Goal: Task Accomplishment & Management: Complete application form

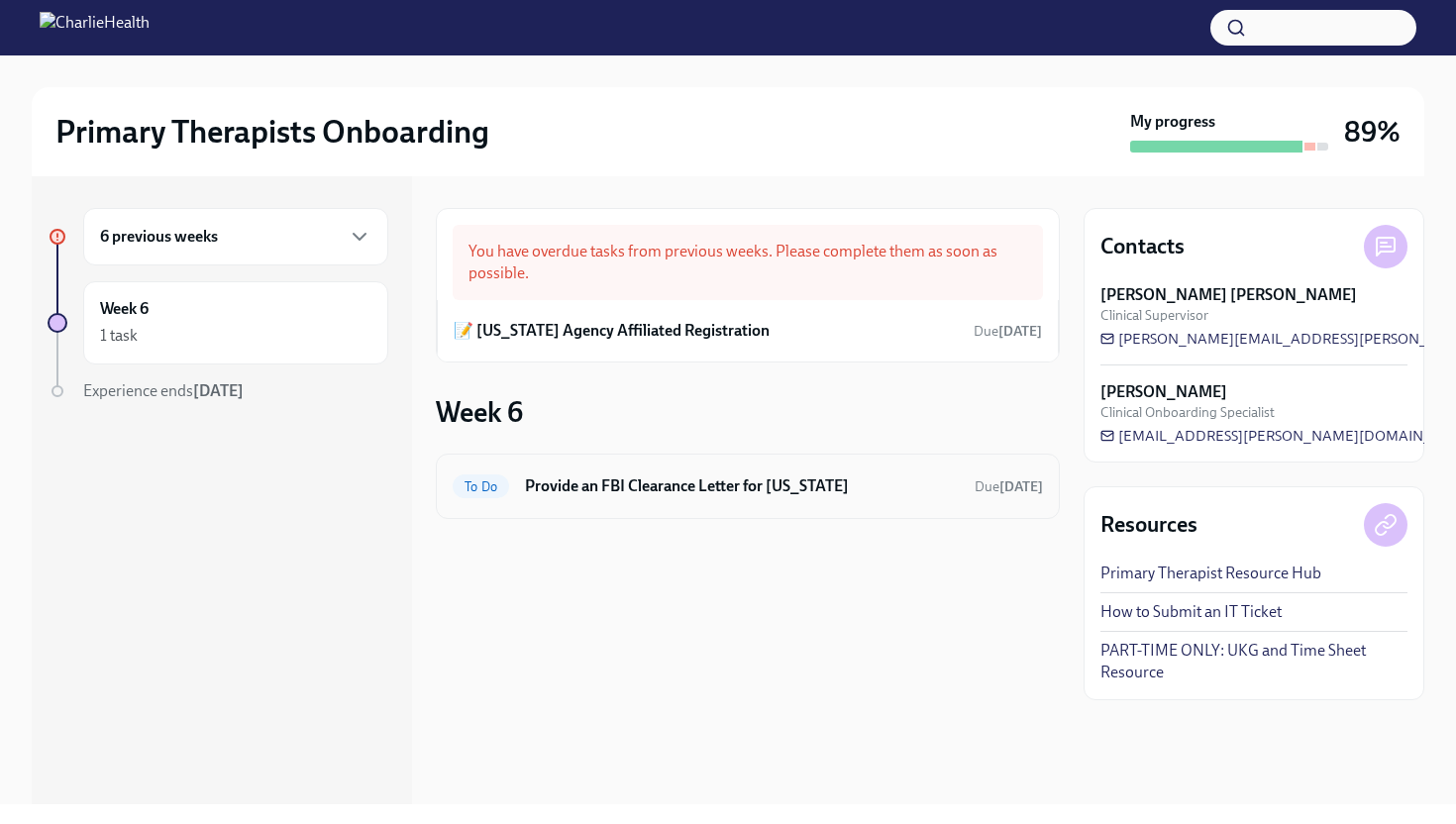
click at [656, 492] on h6 "Provide an FBI Clearance Letter for [US_STATE]" at bounding box center [741, 486] width 434 height 22
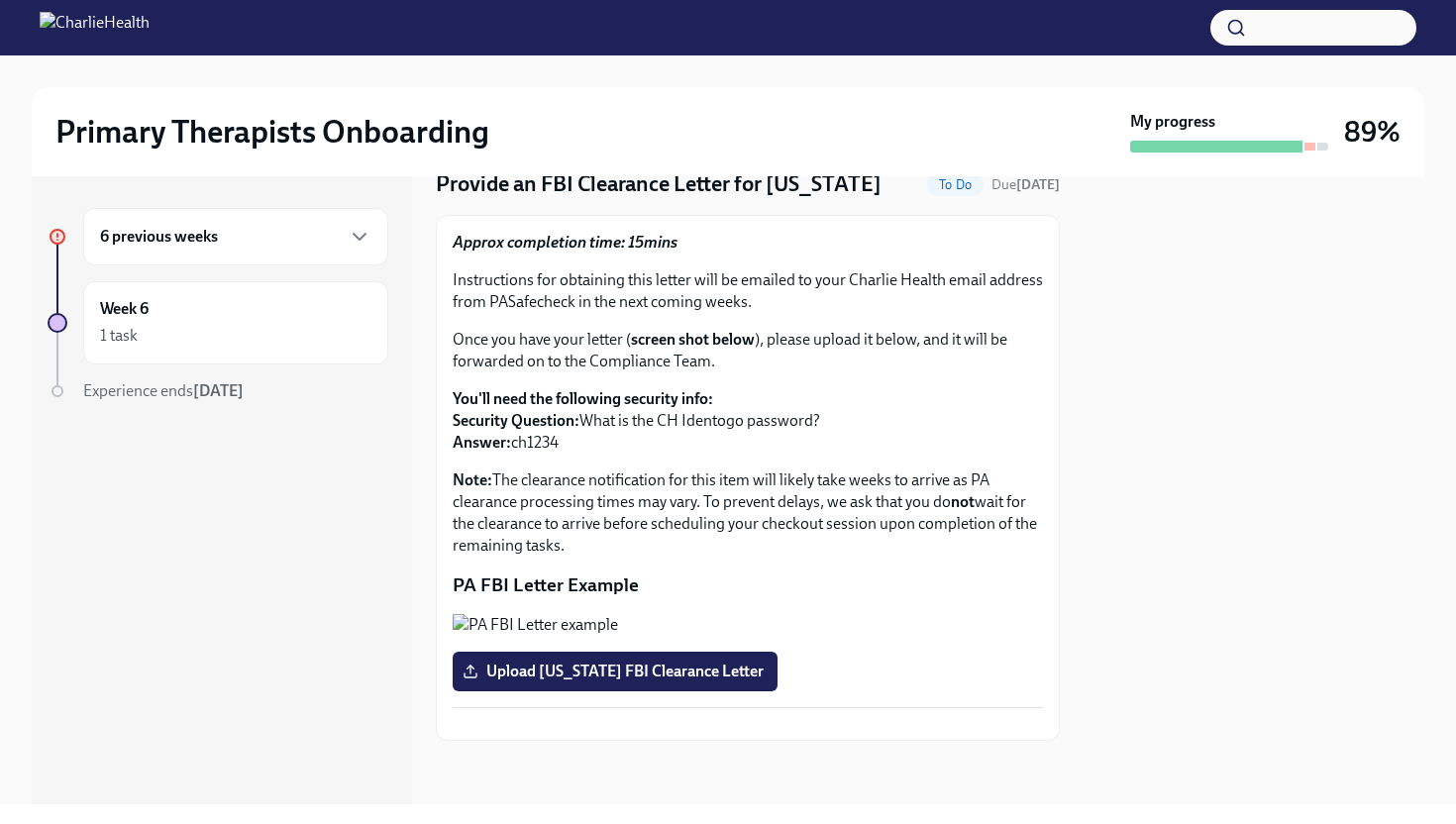
scroll to position [267, 0]
click at [630, 614] on button "Zoom image" at bounding box center [747, 625] width 590 height 22
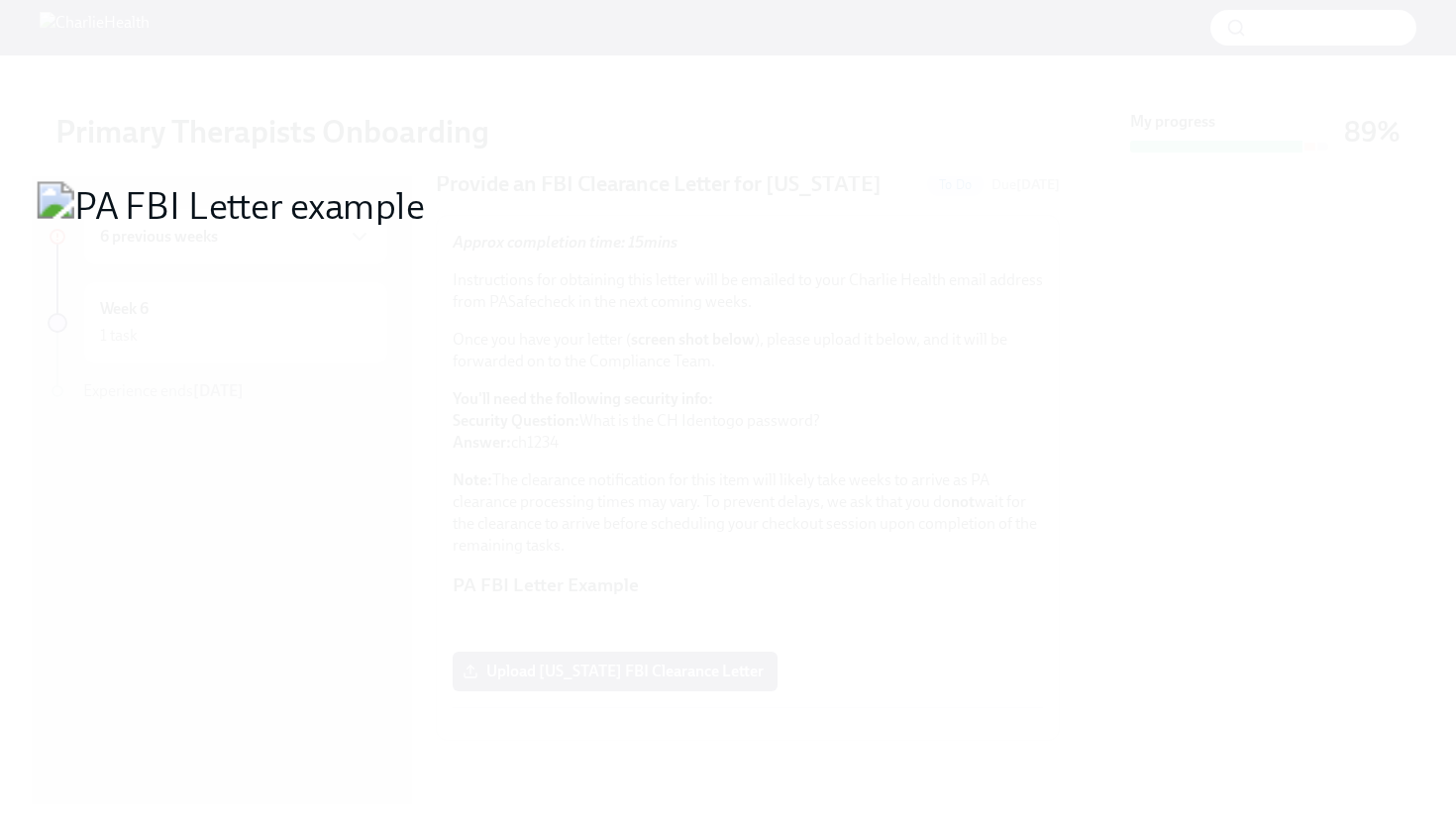
click at [747, 476] on button "Unzoom image" at bounding box center [728, 412] width 1456 height 824
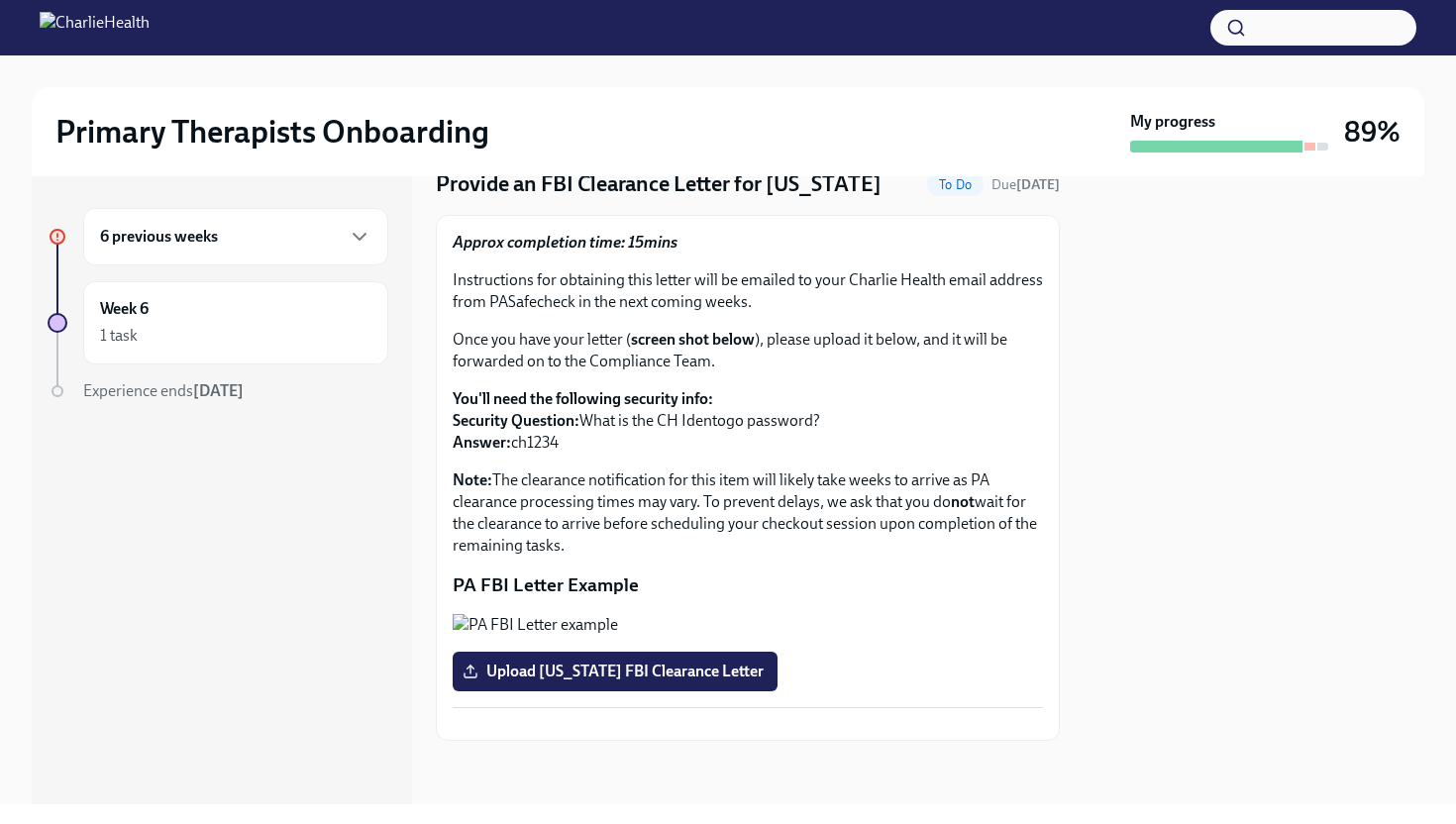
scroll to position [300, 0]
click at [602, 662] on span "Upload Pennsylvania FBI Clearance Letter" at bounding box center [615, 672] width 297 height 20
click at [0, 0] on input "Upload Pennsylvania FBI Clearance Letter" at bounding box center [0, 0] width 0 height 0
click at [616, 662] on span "Upload Pennsylvania FBI Clearance Letter" at bounding box center [615, 672] width 297 height 20
click at [0, 0] on input "Upload Pennsylvania FBI Clearance Letter" at bounding box center [0, 0] width 0 height 0
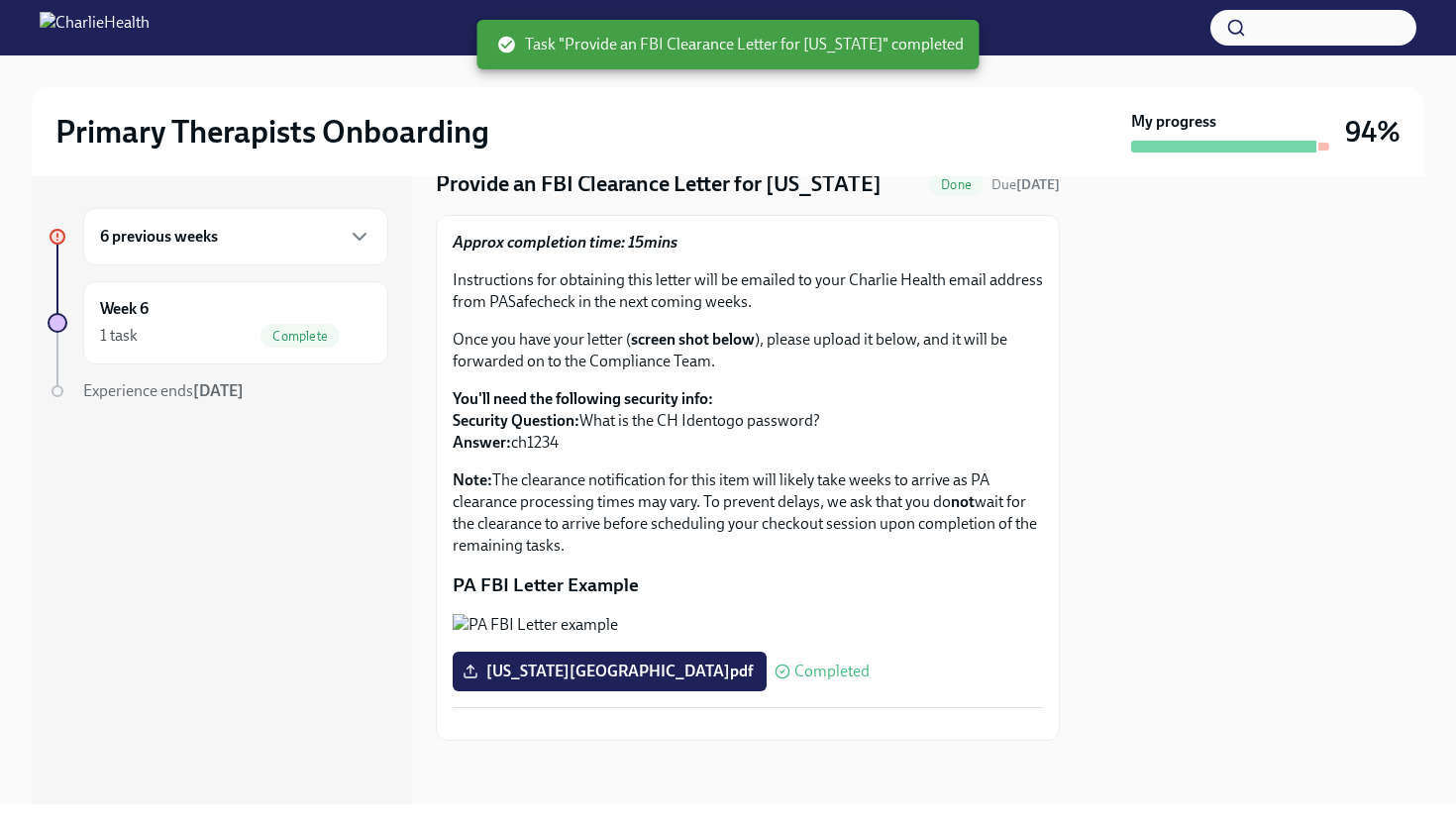
scroll to position [0, 0]
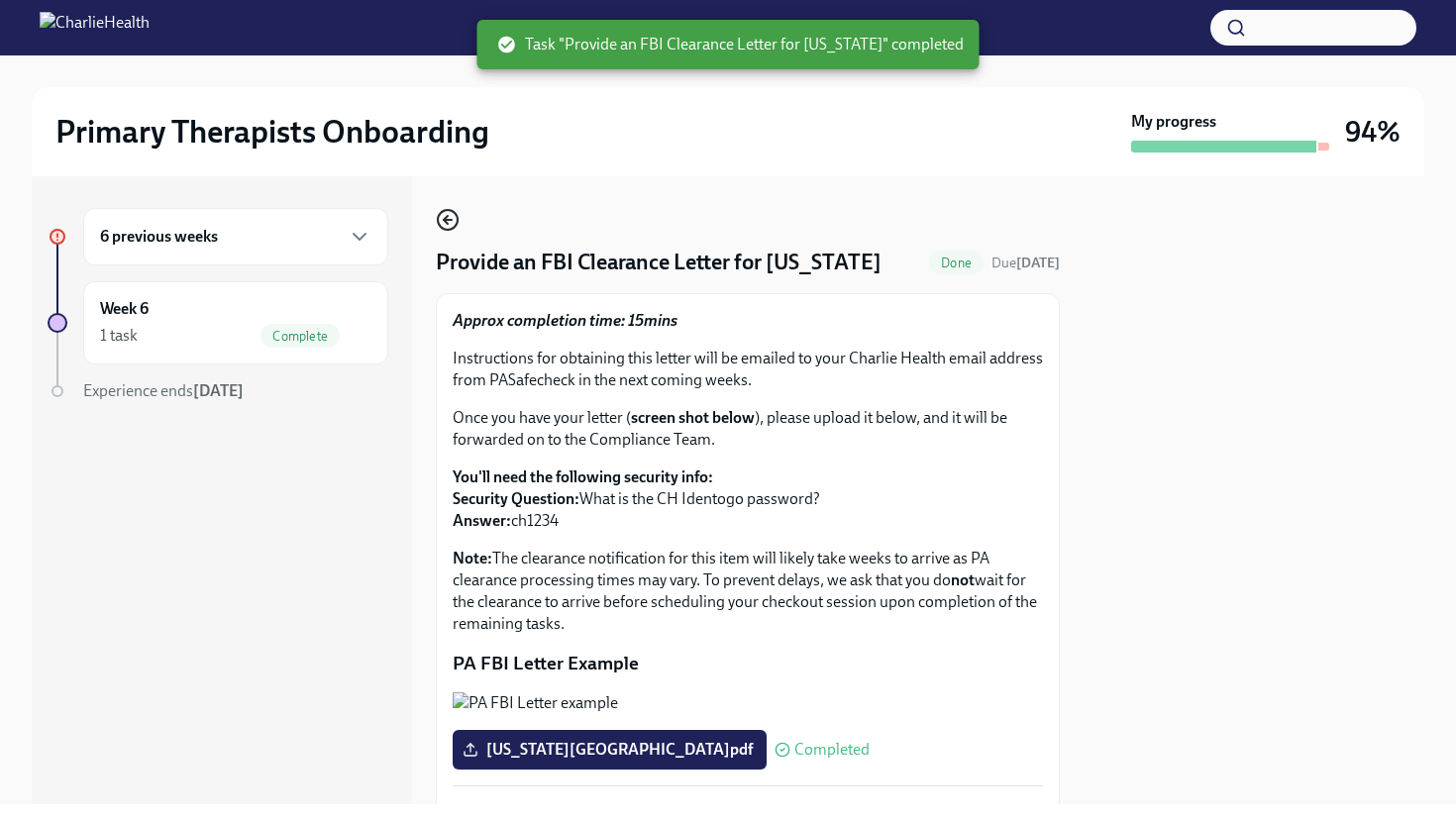
click at [454, 213] on circle "button" at bounding box center [447, 220] width 20 height 20
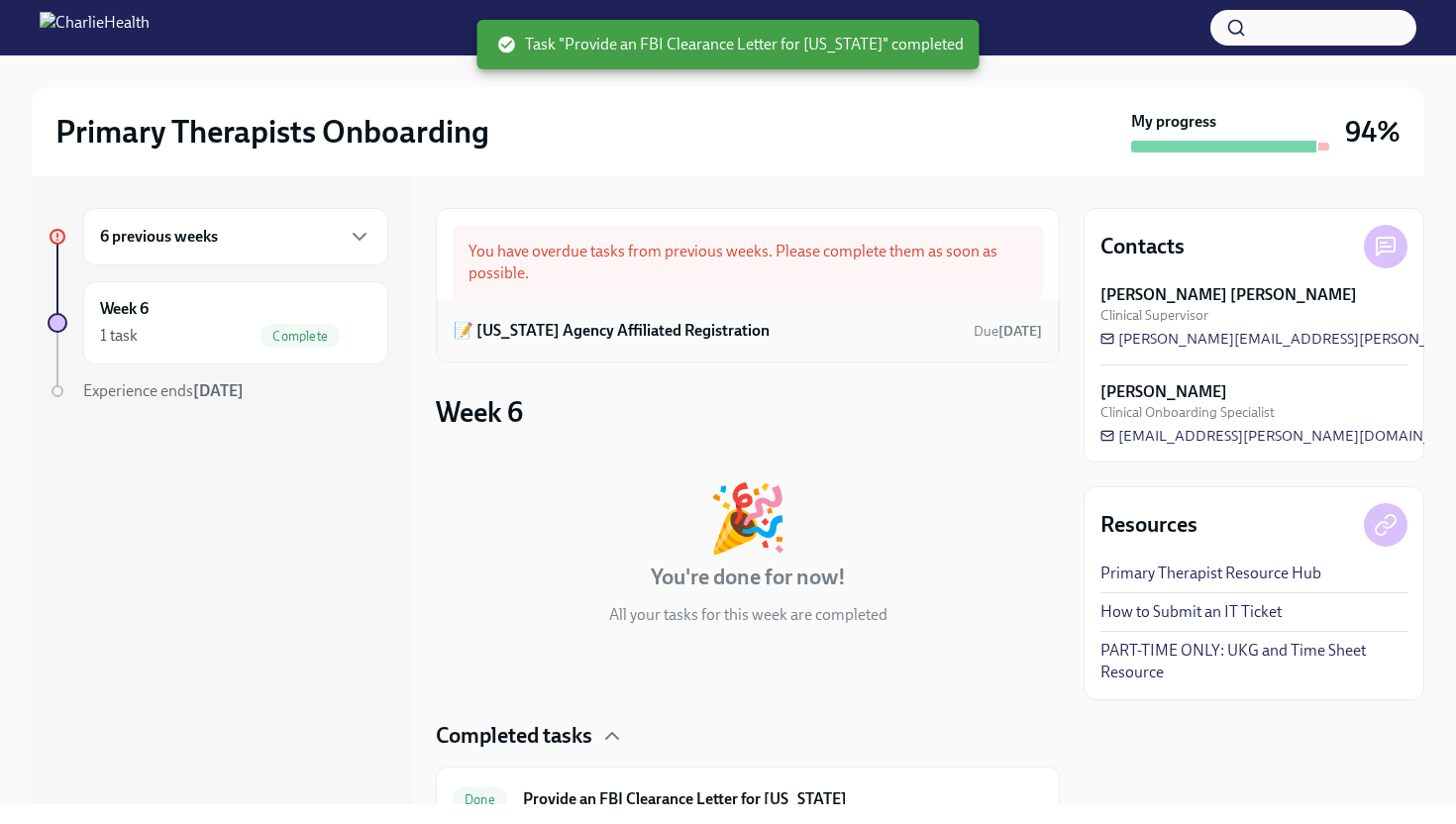
click at [821, 332] on div "📝 [US_STATE] Agency Affiliated Registration Due [DATE]" at bounding box center [747, 331] width 588 height 30
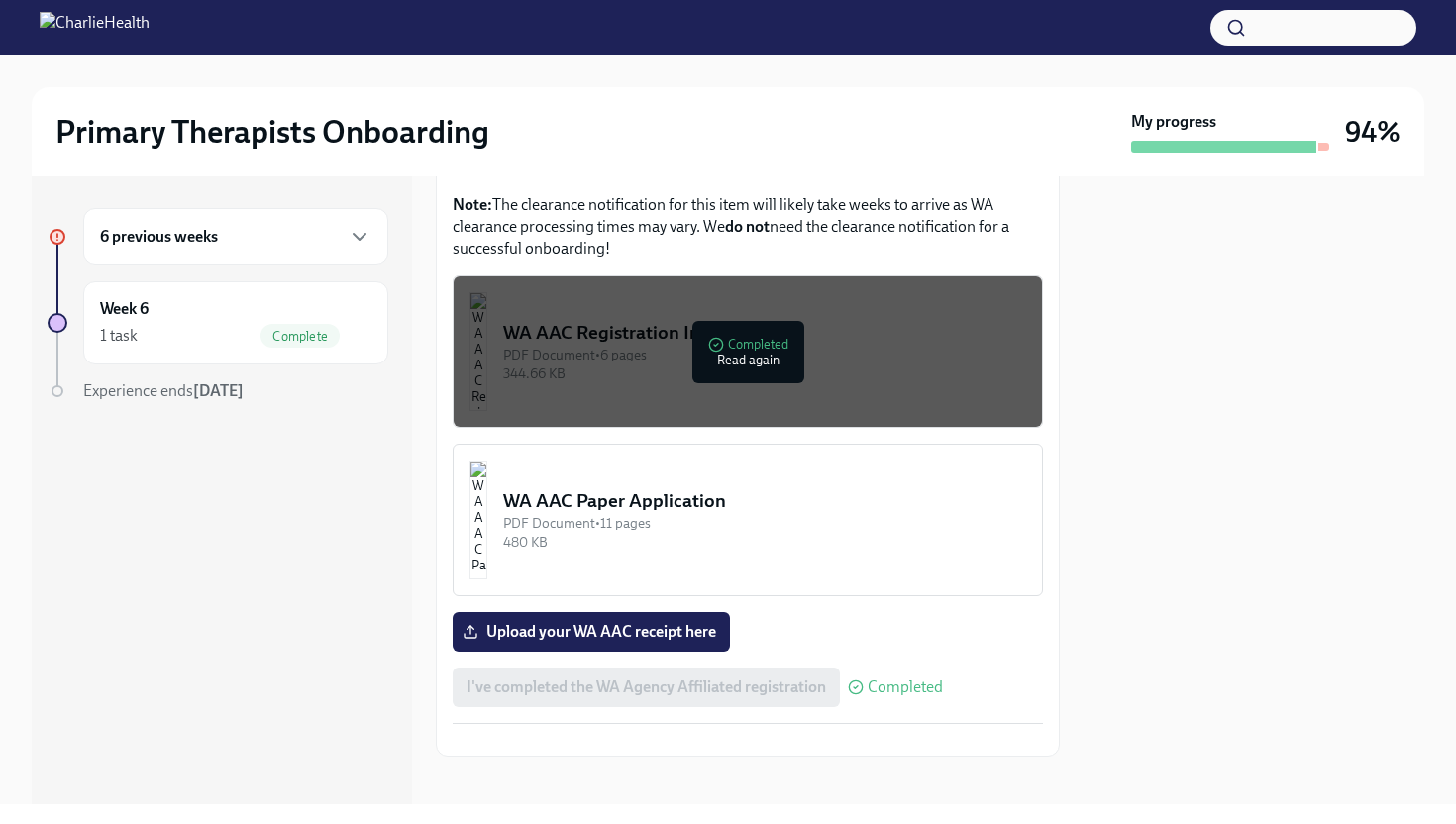
scroll to position [1166, 0]
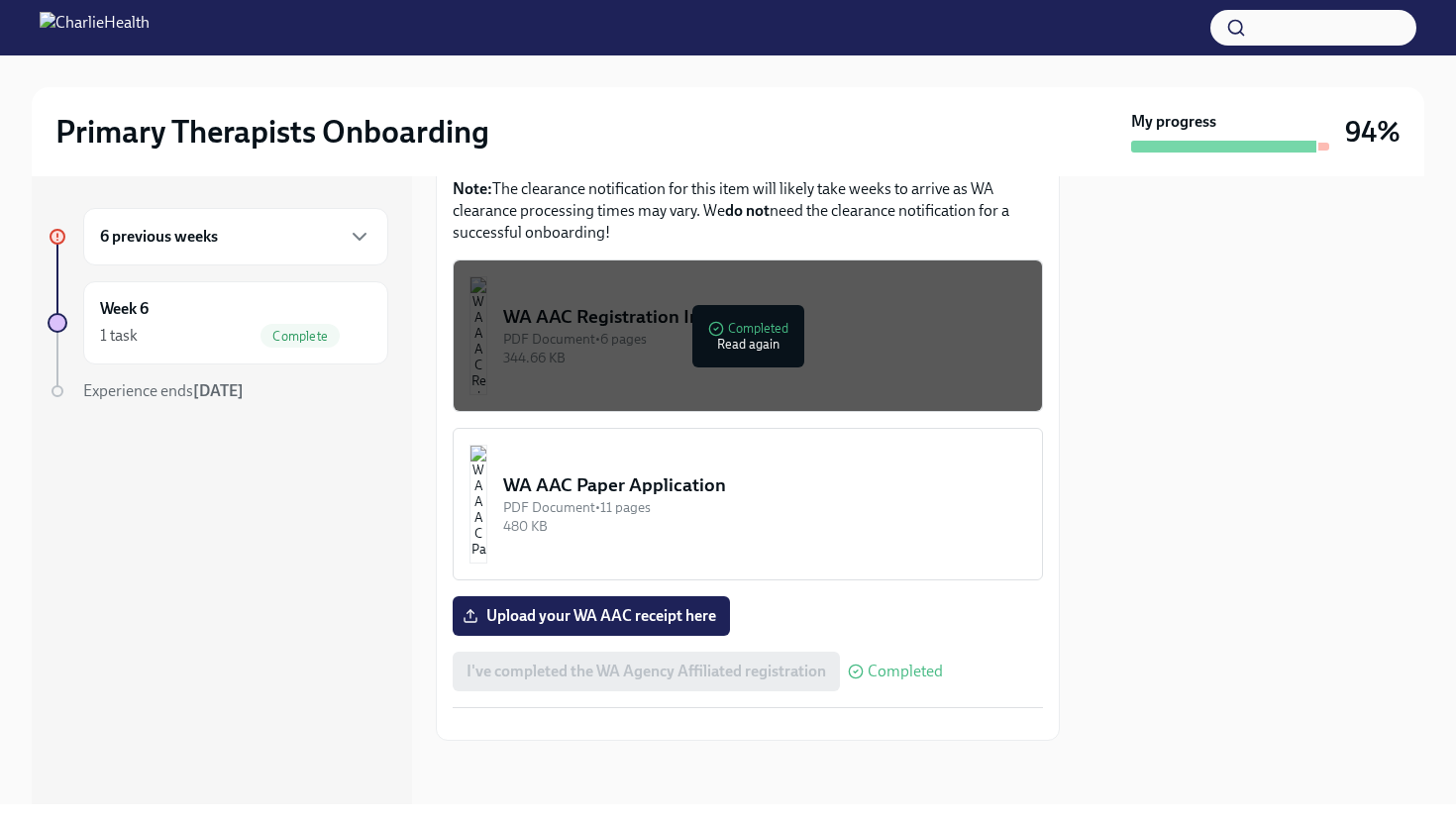
click at [802, 472] on div "WA AAC Paper Application" at bounding box center [764, 485] width 523 height 26
click at [606, 606] on span "Upload your WA AAC receipt here" at bounding box center [591, 616] width 249 height 20
click at [0, 0] on input "Upload your WA AAC receipt here" at bounding box center [0, 0] width 0 height 0
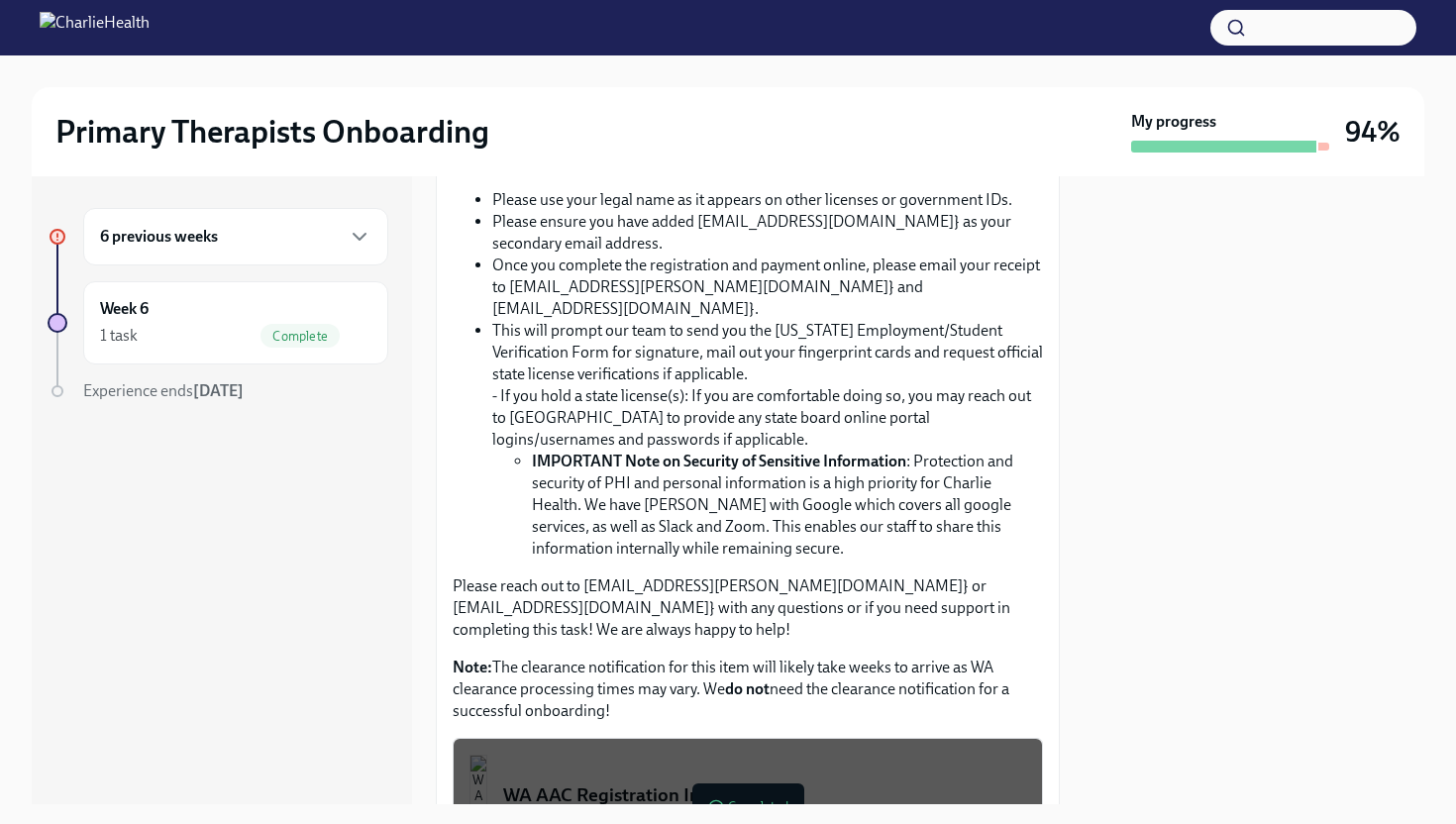
scroll to position [0, 0]
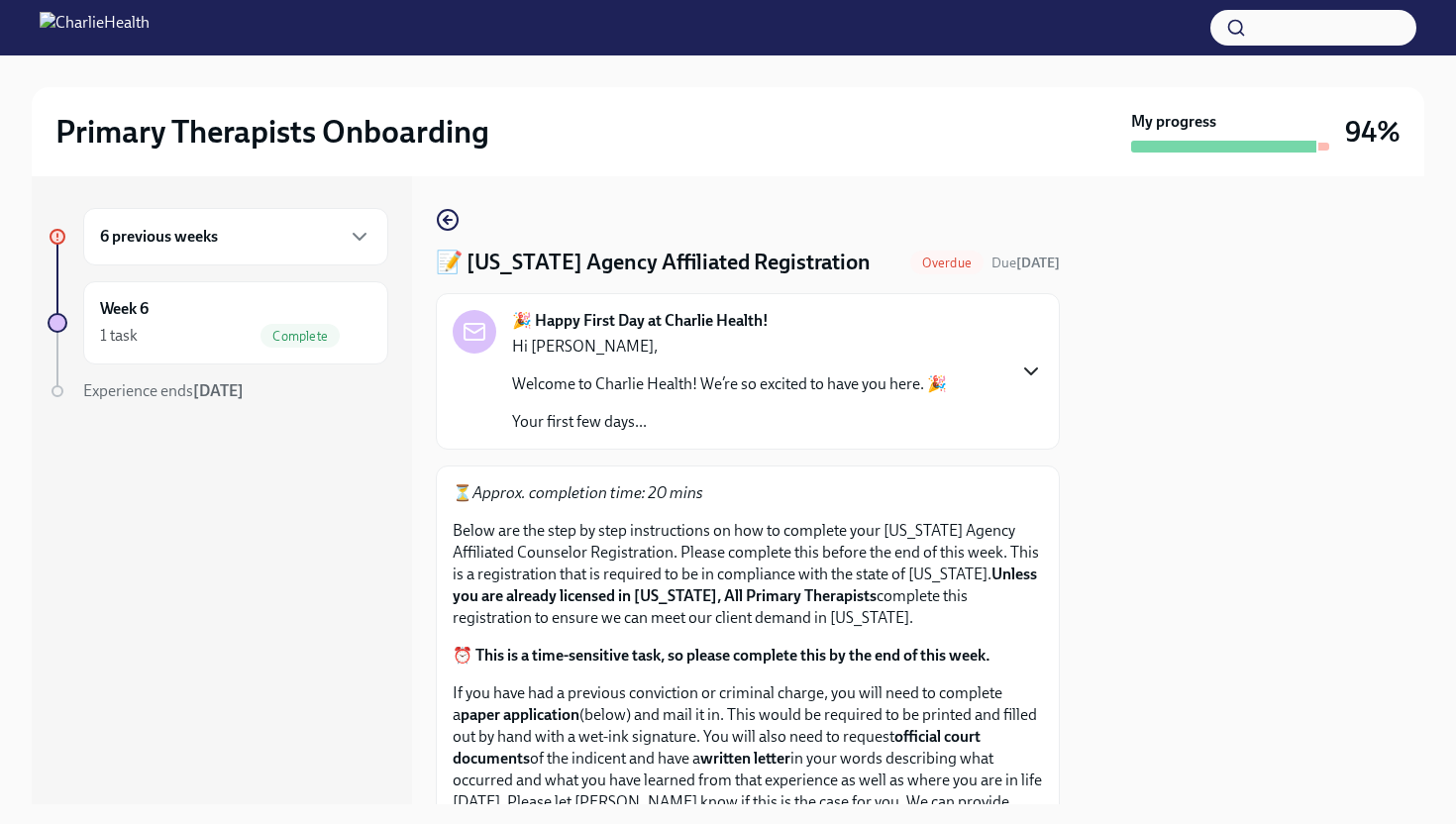
click at [1031, 368] on icon "button" at bounding box center [1031, 372] width 24 height 24
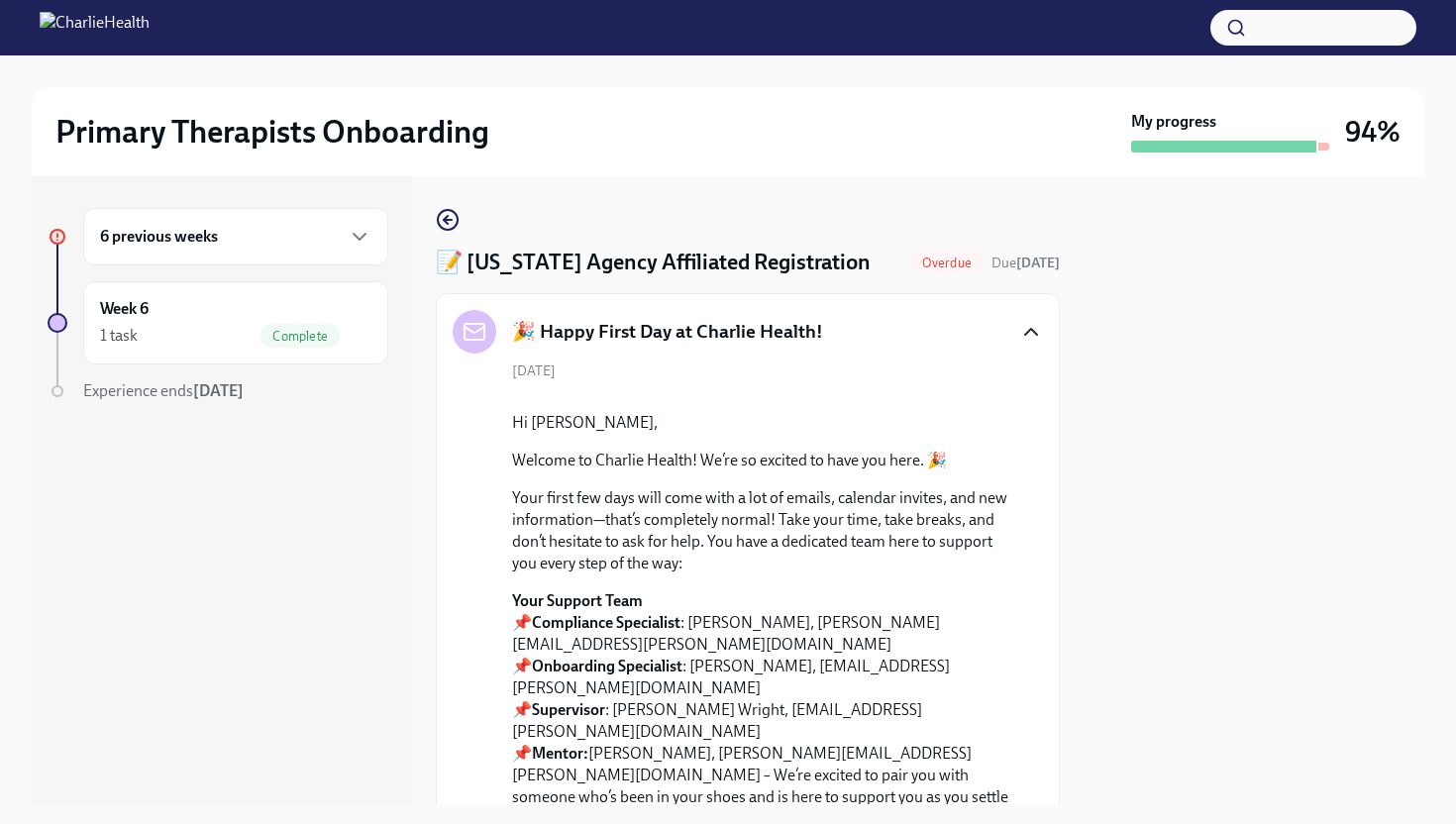
click at [1032, 329] on icon "button" at bounding box center [1031, 332] width 12 height 6
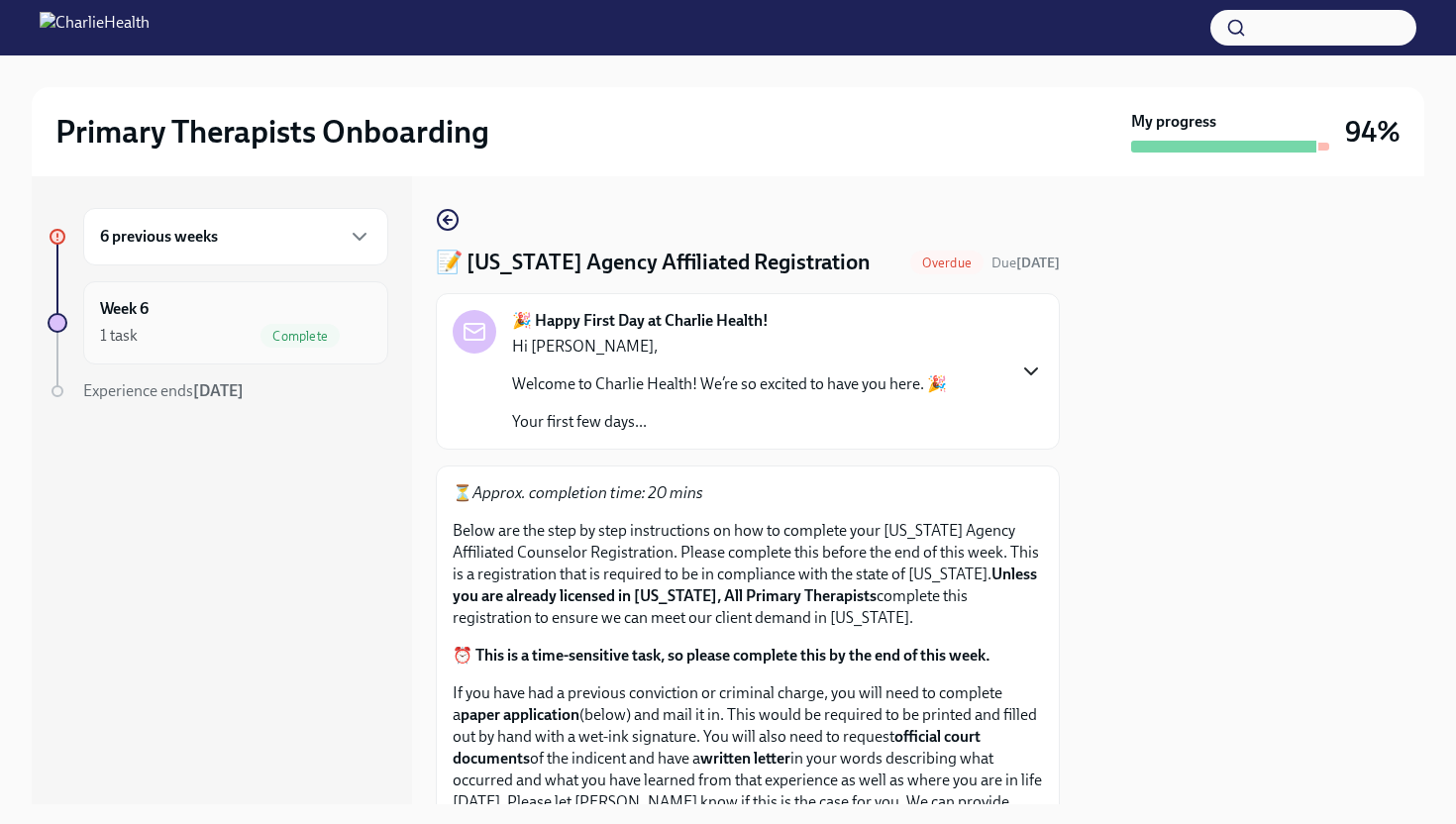
click at [365, 321] on div "Week 6 1 task Complete" at bounding box center [235, 323] width 271 height 50
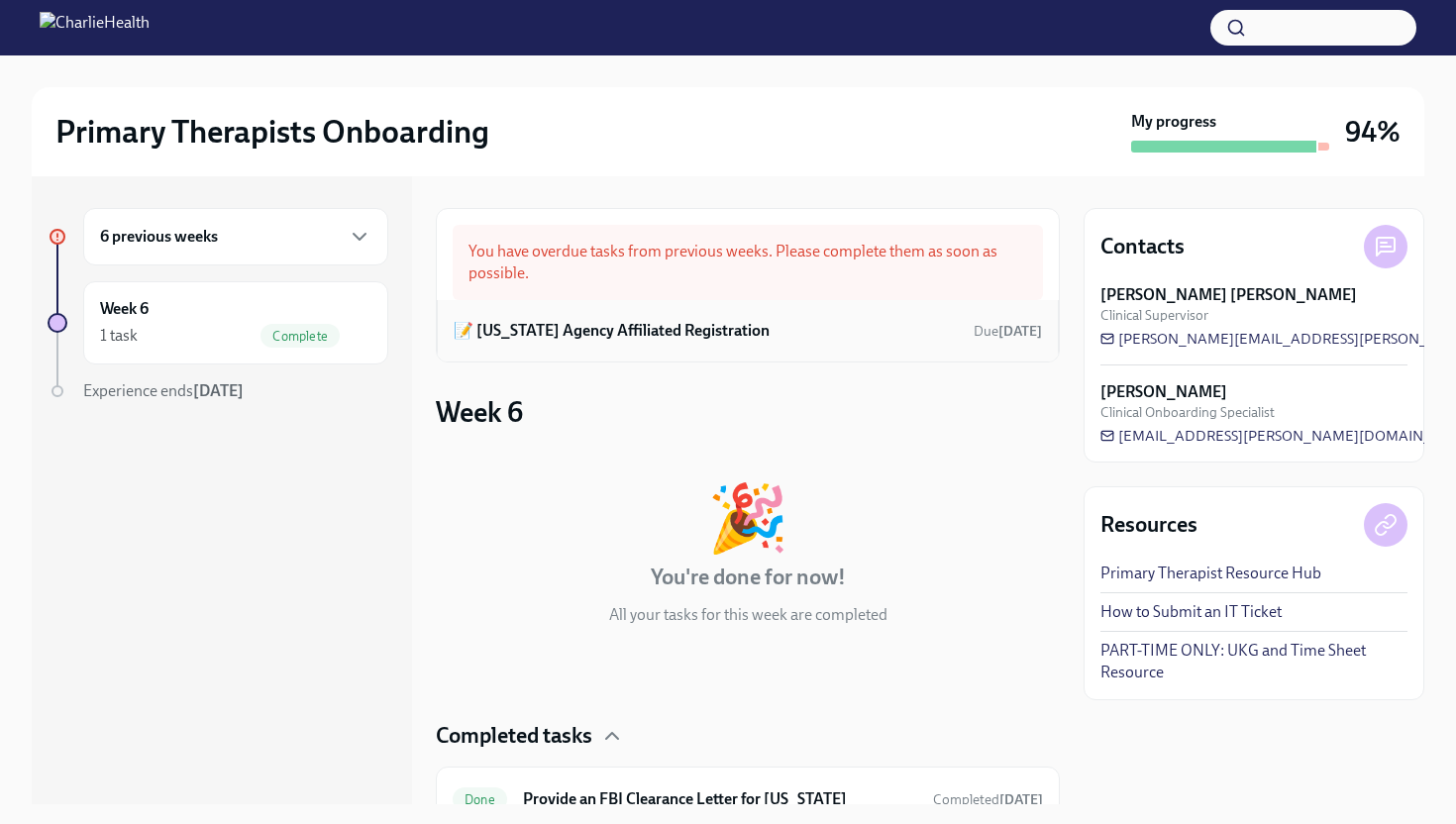
click at [680, 334] on h6 "📝 [US_STATE] Agency Affiliated Registration" at bounding box center [611, 331] width 316 height 22
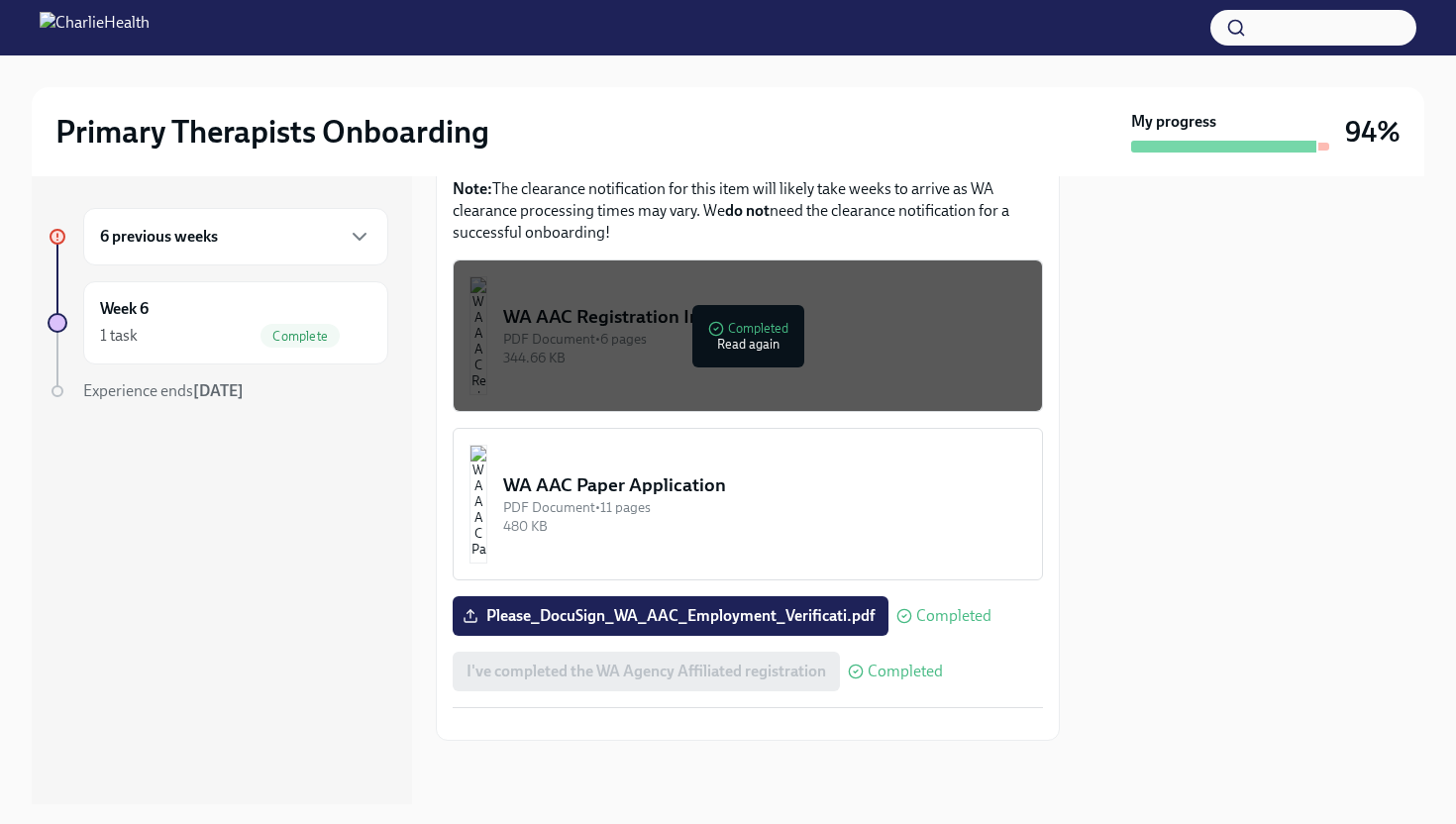
scroll to position [1166, 0]
click at [888, 517] on div "480 KB" at bounding box center [764, 526] width 523 height 19
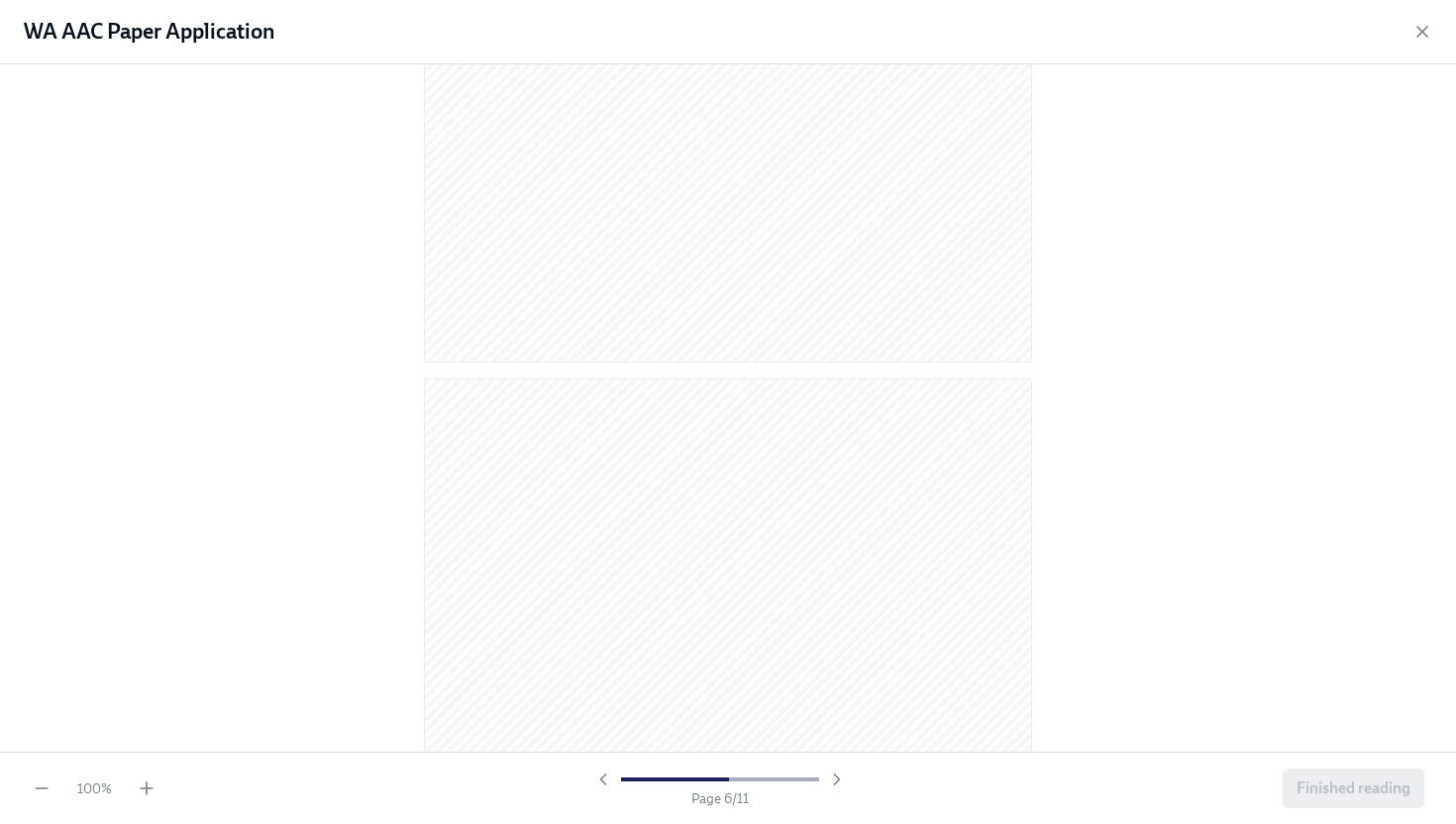
scroll to position [8152, 0]
click at [1396, 791] on span "Finished reading" at bounding box center [1353, 788] width 114 height 20
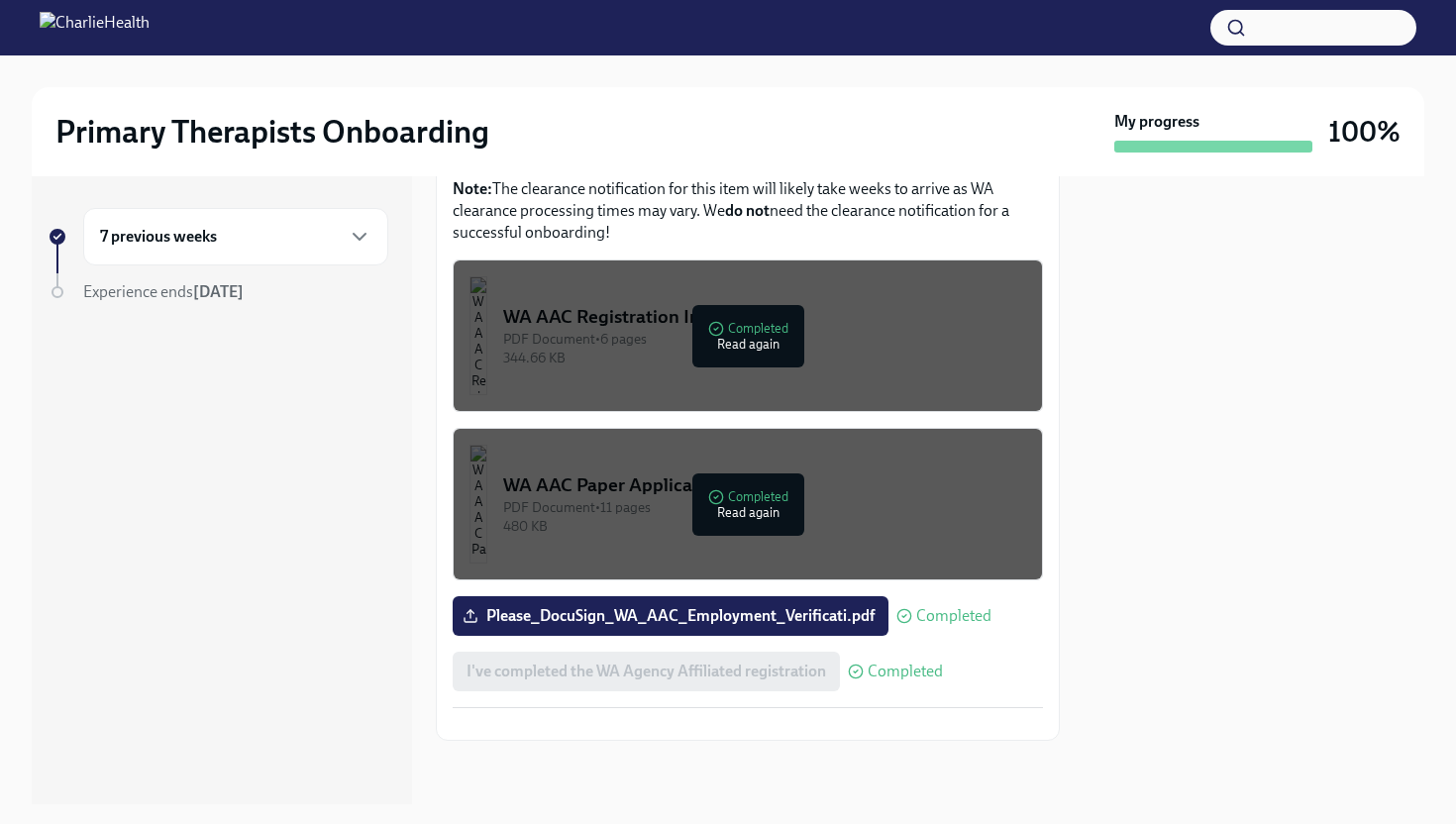
scroll to position [1120, 0]
